Goal: Task Accomplishment & Management: Manage account settings

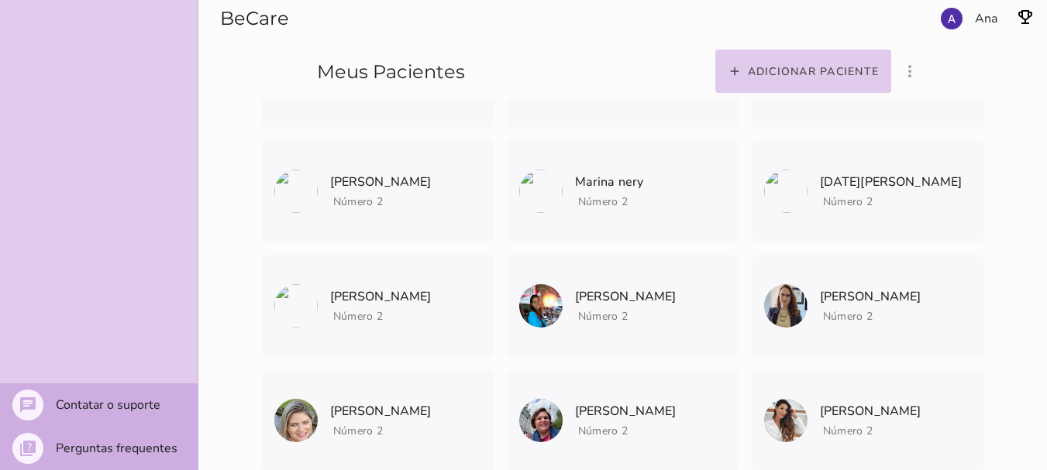
scroll to position [570, 0]
click at [974, 15] on section "Adicionar paciente filter_list_ off Mostrar pacientes convidados e arquivados A…" at bounding box center [821, 49] width 451 height 99
click at [960, 19] on section "Adicionar paciente filter_list_ off Mostrar pacientes convidados e arquivados A…" at bounding box center [821, 49] width 451 height 99
click at [949, 21] on section "Adicionar paciente filter_list_ off Mostrar pacientes convidados e arquivados A…" at bounding box center [821, 49] width 451 height 99
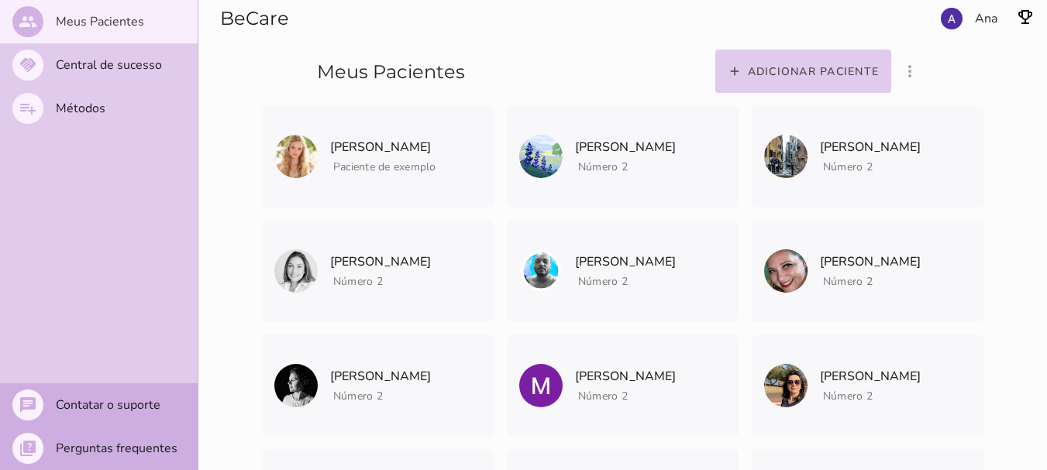
scroll to position [4, 0]
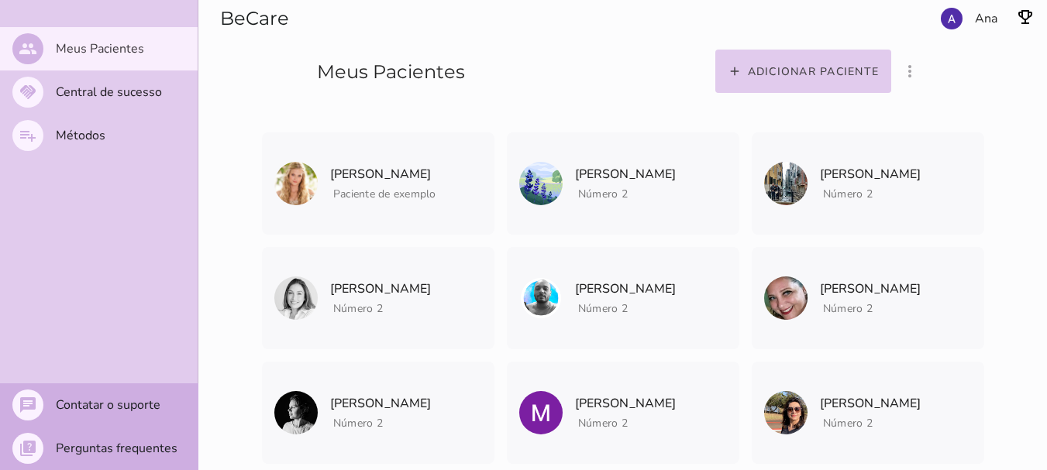
click at [954, 17] on section "Adicionar paciente filter_list_ off Mostrar pacientes convidados e arquivados A…" at bounding box center [821, 49] width 451 height 99
click at [991, 15] on section "Adicionar paciente filter_list_ off Mostrar pacientes convidados e arquivados A…" at bounding box center [821, 49] width 451 height 99
click at [1027, 15] on img "button" at bounding box center [1025, 17] width 19 height 19
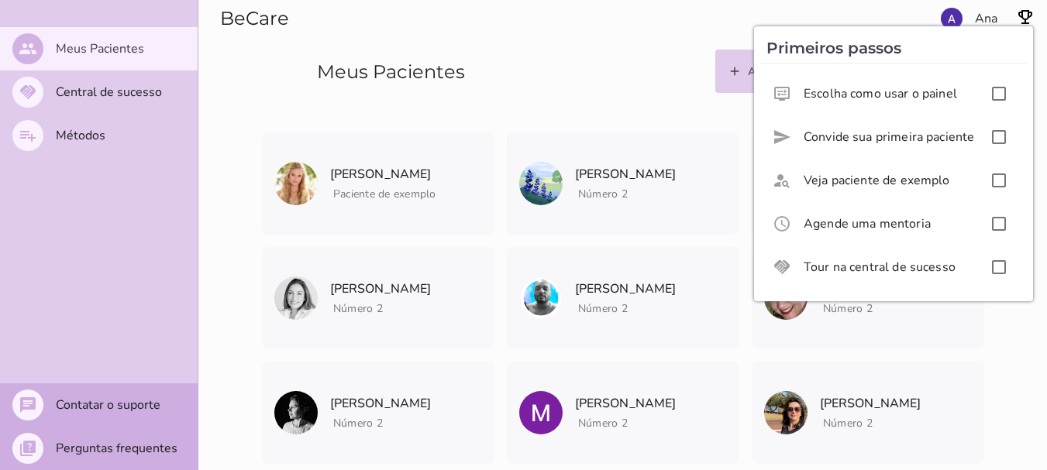
click at [1027, 15] on img "button" at bounding box center [1025, 17] width 19 height 19
click at [982, 22] on section "Adicionar paciente filter_list_ off Mostrar pacientes convidados e arquivados A…" at bounding box center [821, 49] width 451 height 99
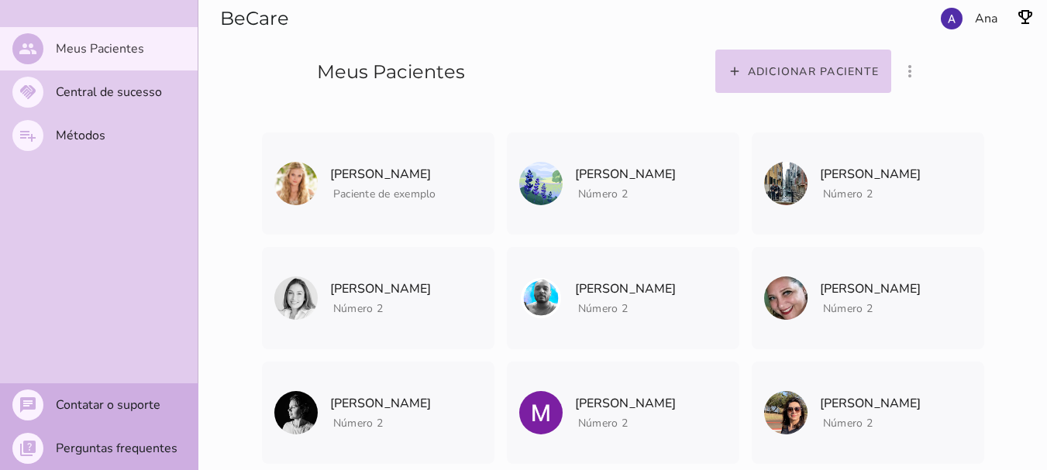
click at [949, 24] on section "Adicionar paciente filter_list_ off Mostrar pacientes convidados e arquivados A…" at bounding box center [821, 49] width 451 height 99
click at [49, 53] on mwc-list-item "people Meus Pacientes" at bounding box center [99, 48] width 198 height 43
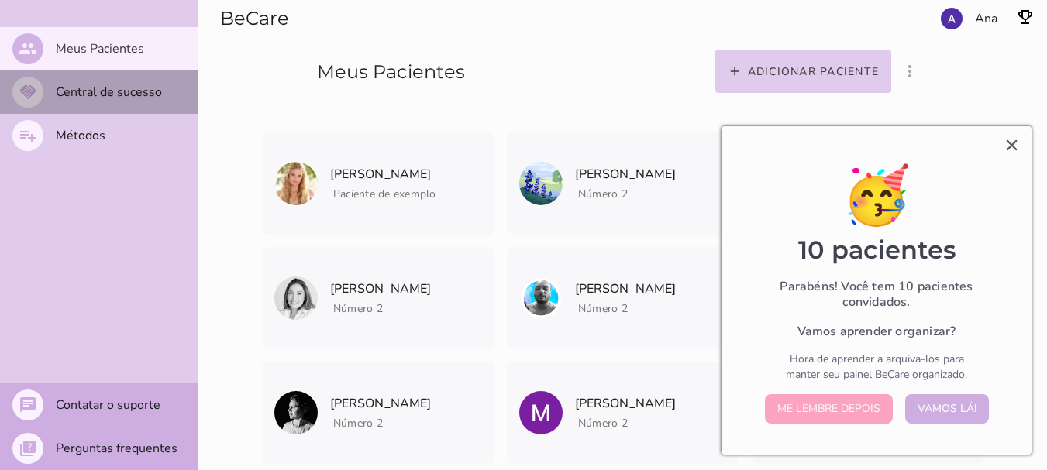
click at [0, 0] on slot "Central de sucesso" at bounding box center [0, 0] width 0 height 0
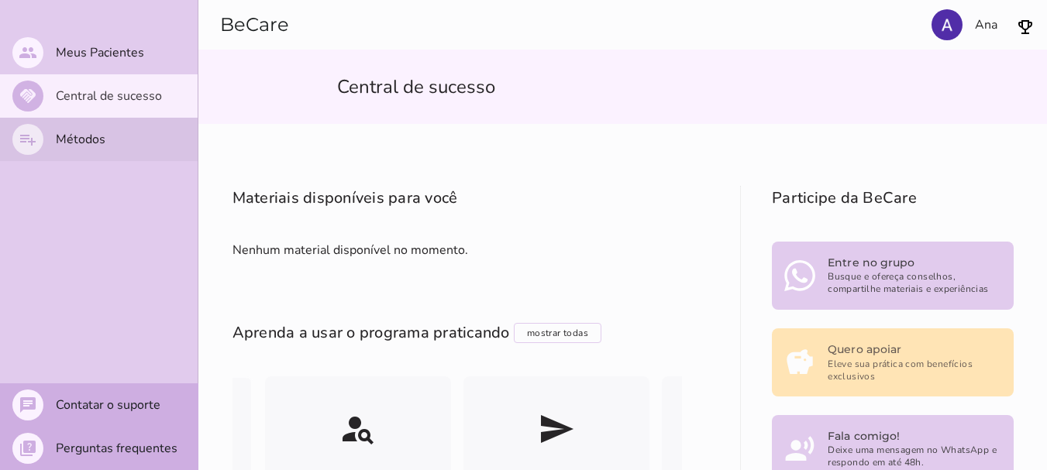
click at [0, 0] on slot "Métodos" at bounding box center [0, 0] width 0 height 0
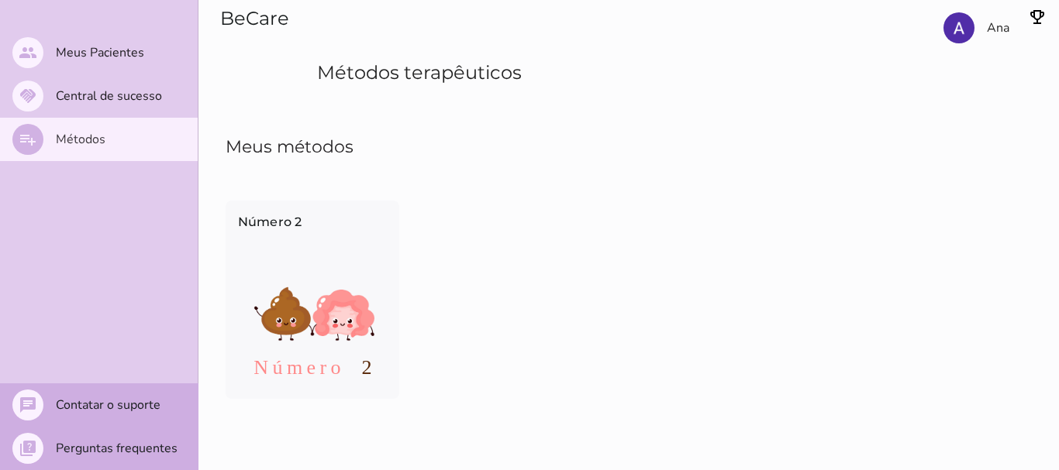
click at [956, 33] on section "Ana" at bounding box center [895, 49] width 326 height 99
click at [992, 33] on section "Ana" at bounding box center [895, 49] width 326 height 99
click at [117, 64] on mwc-list-item "people Meus Pacientes" at bounding box center [99, 52] width 198 height 43
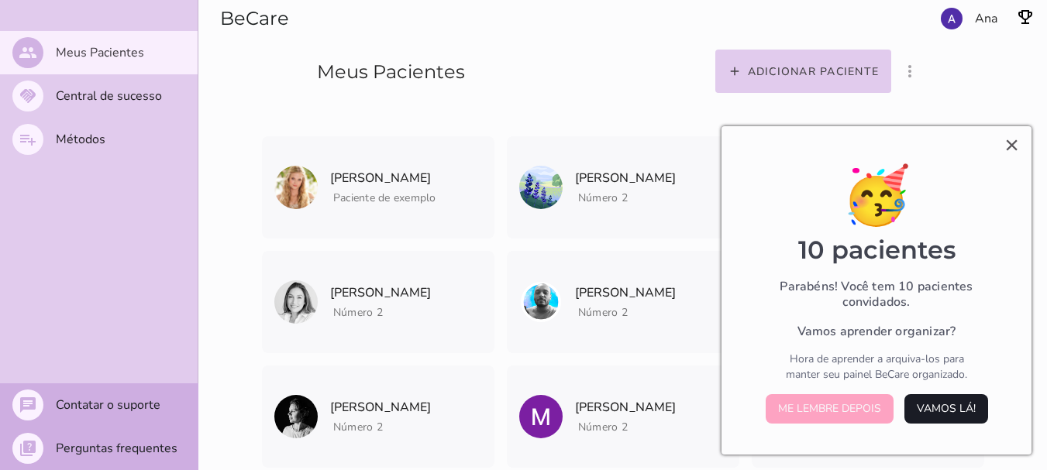
click at [933, 413] on button "Vamos lá!" at bounding box center [946, 408] width 84 height 29
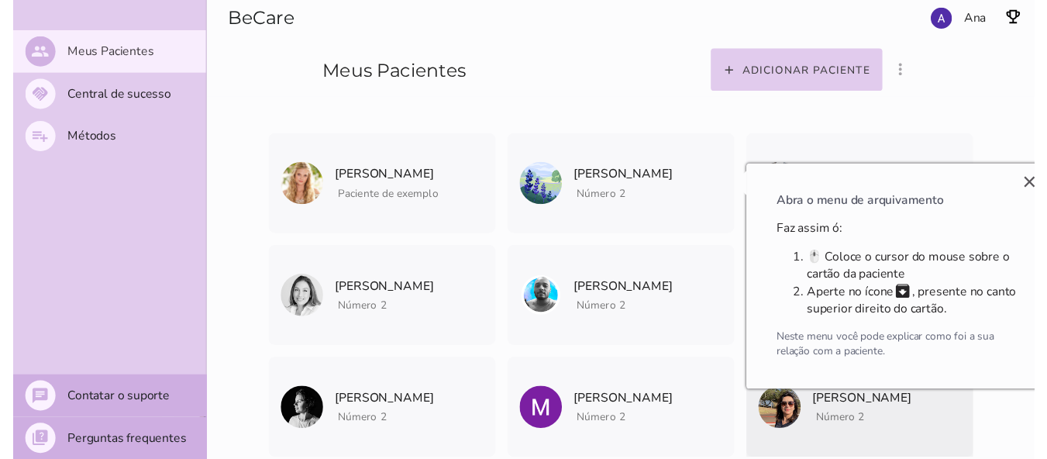
scroll to position [0, 3]
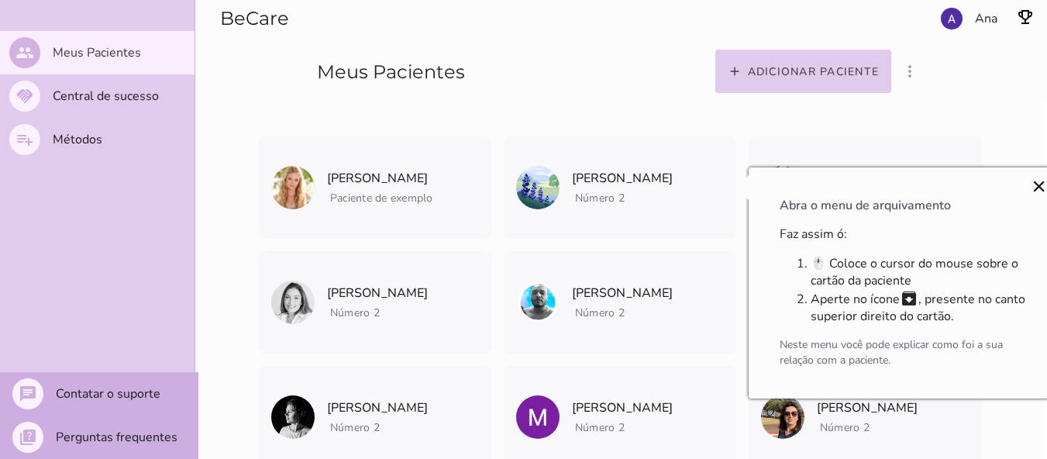
click at [1037, 185] on button "×" at bounding box center [1038, 186] width 15 height 25
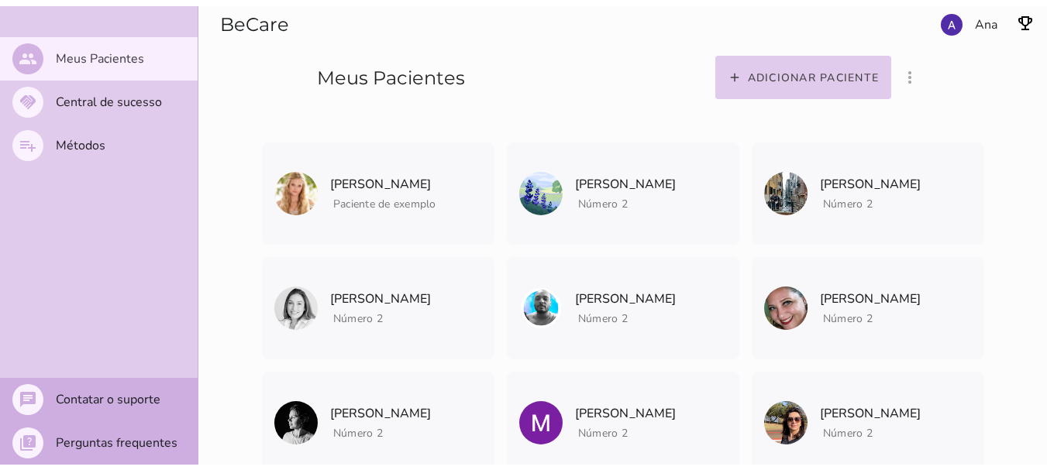
scroll to position [0, 0]
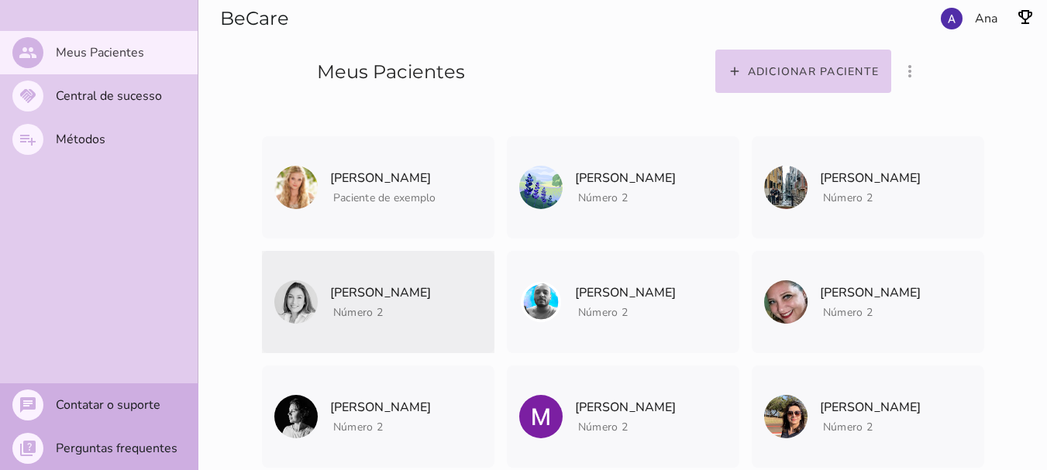
click at [432, 307] on span "Número 2" at bounding box center [381, 310] width 102 height 19
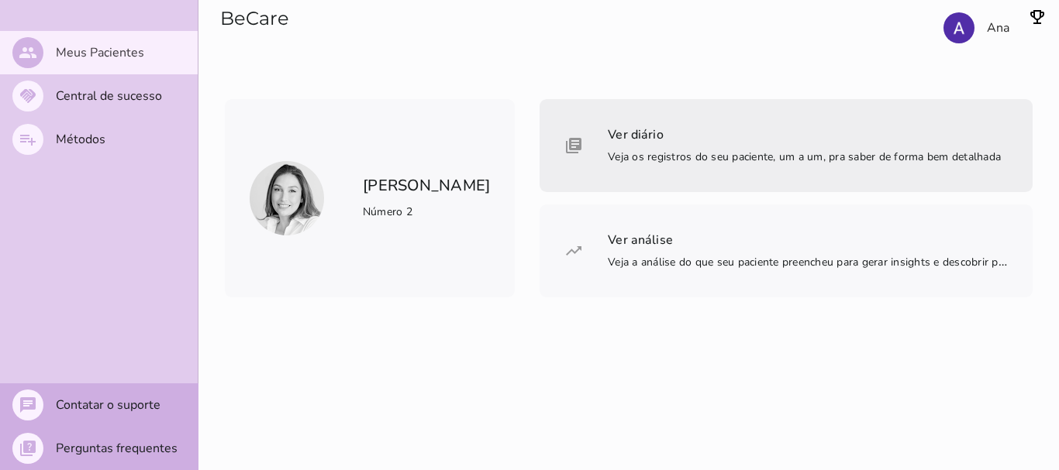
click at [608, 164] on span "Veja os registros do seu paciente, um a um, pra saber de forma bem detalhada" at bounding box center [804, 157] width 393 height 15
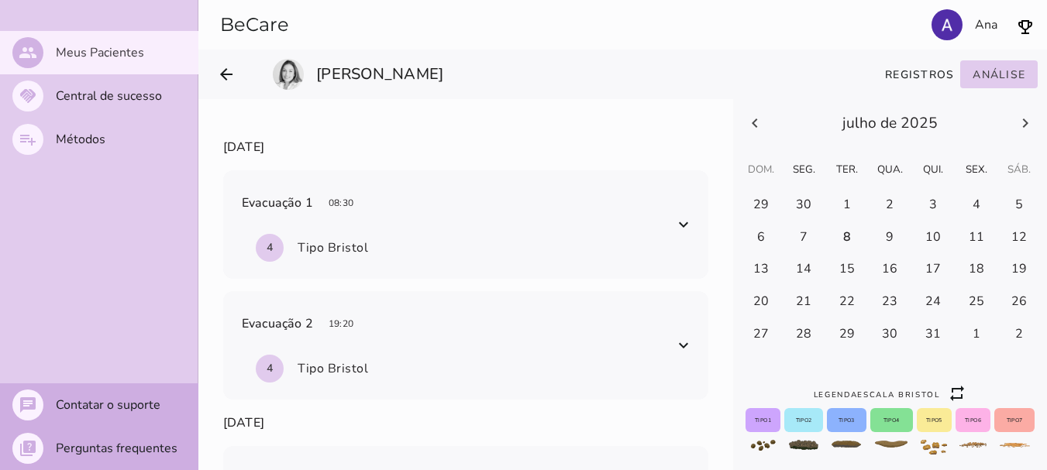
click at [1016, 133] on icon at bounding box center [1025, 123] width 19 height 19
click at [0, 0] on slot "Meus Pacientes" at bounding box center [0, 0] width 0 height 0
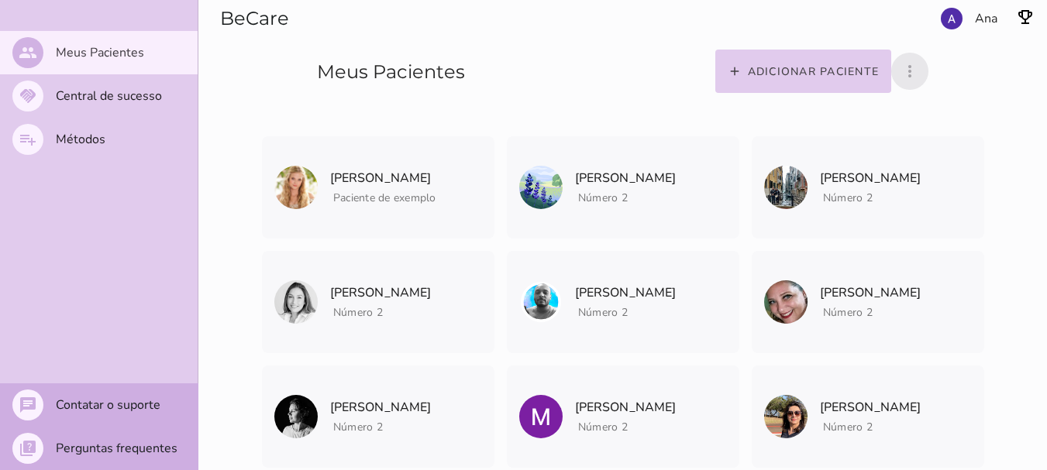
click at [910, 67] on icon "more_vert" at bounding box center [910, 71] width 19 height 19
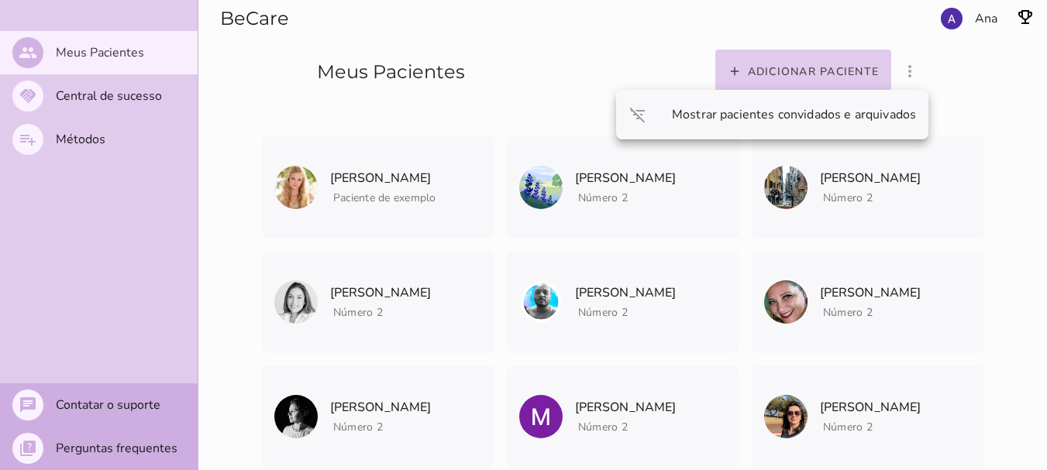
click at [0, 0] on section "Adicionar paciente filter_list_ off Mostrar pacientes convidados e arquivados A…" at bounding box center [0, 0] width 0 height 0
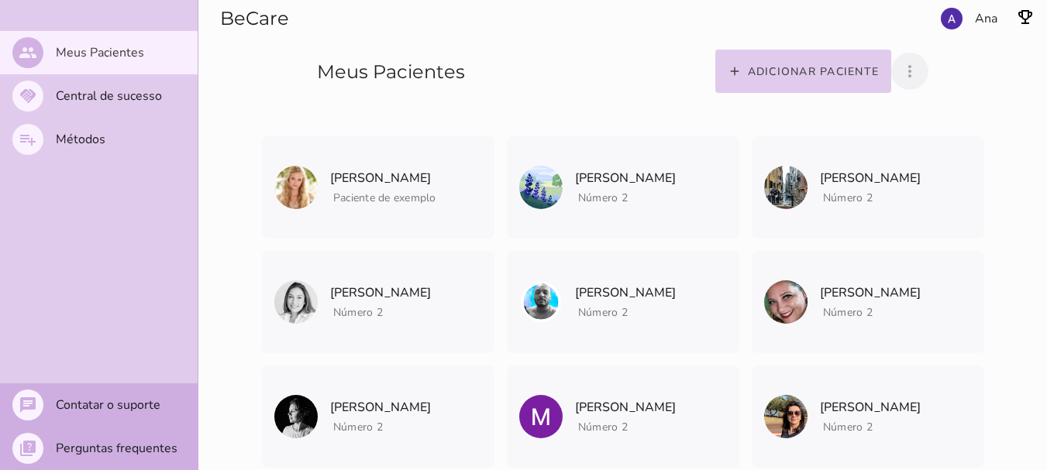
click at [0, 0] on section "Adicionar paciente filter_list_ off Mostrar pacientes convidados e arquivados A…" at bounding box center [0, 0] width 0 height 0
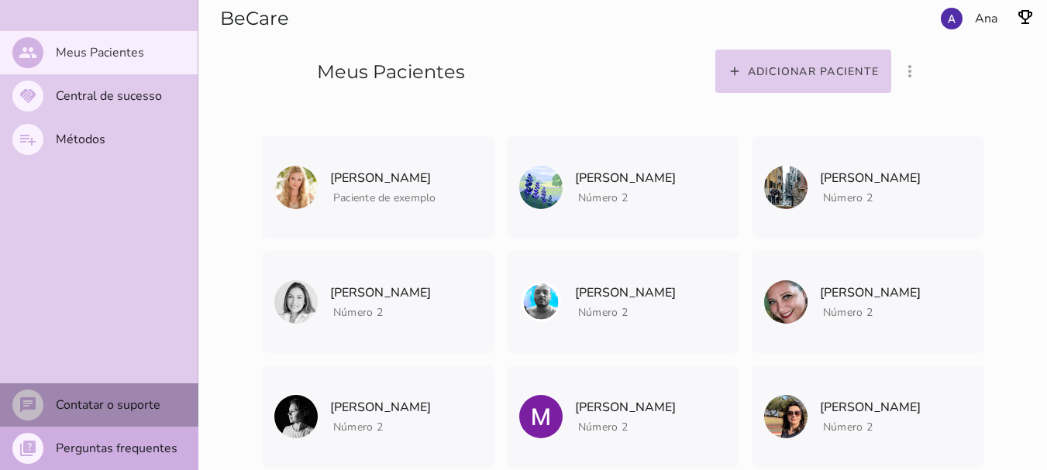
click at [0, 0] on mwc-list-item "chat Contatar o suporte" at bounding box center [0, 0] width 0 height 0
